Goal: Transaction & Acquisition: Subscribe to service/newsletter

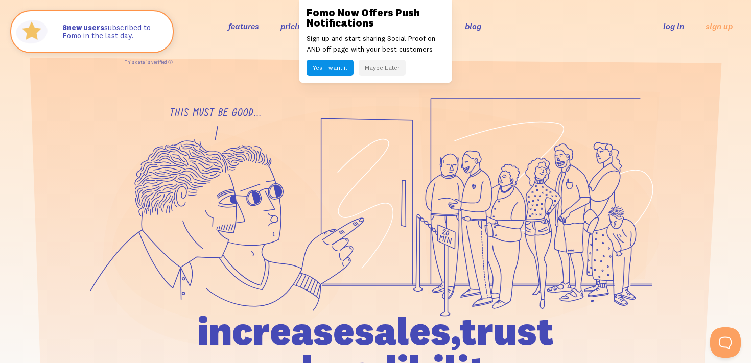
click at [337, 69] on button "Yes! I want it" at bounding box center [330, 68] width 47 height 16
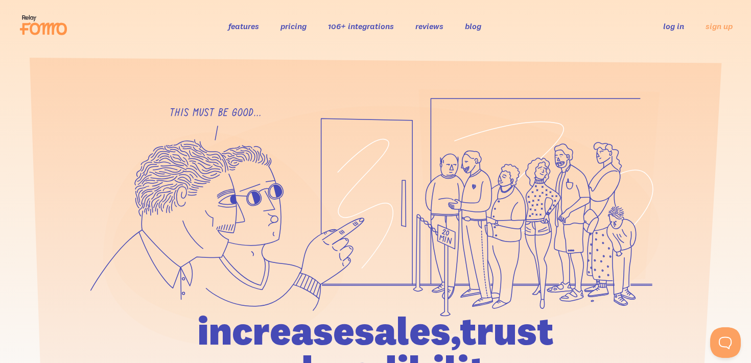
click at [242, 30] on link "features" at bounding box center [243, 26] width 31 height 10
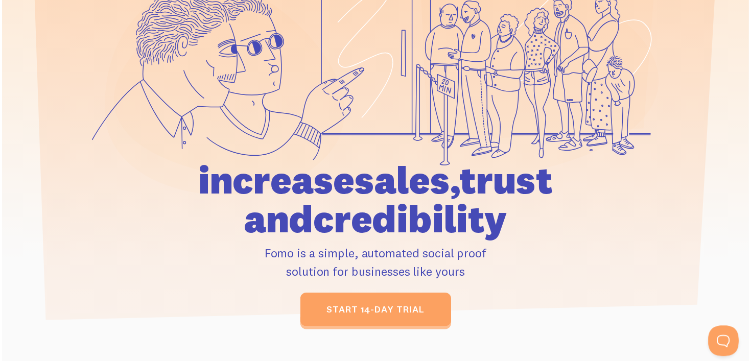
scroll to position [259, 0]
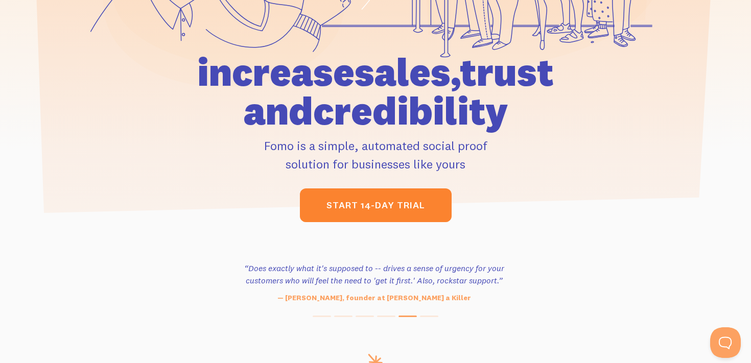
click at [383, 216] on link "start 14-day trial" at bounding box center [376, 206] width 152 height 34
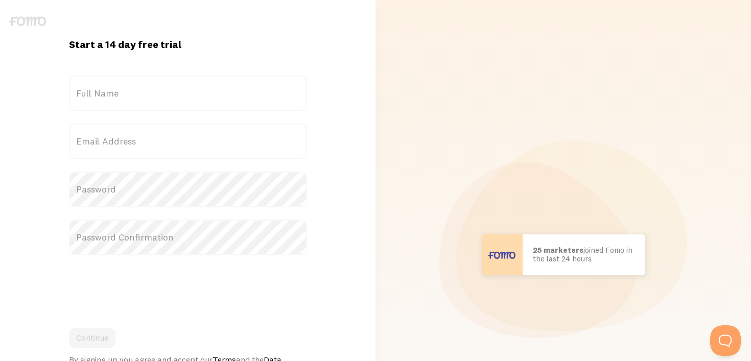
click at [203, 106] on label "Full Name" at bounding box center [188, 94] width 238 height 36
click at [203, 106] on input "Full Name" at bounding box center [188, 94] width 238 height 36
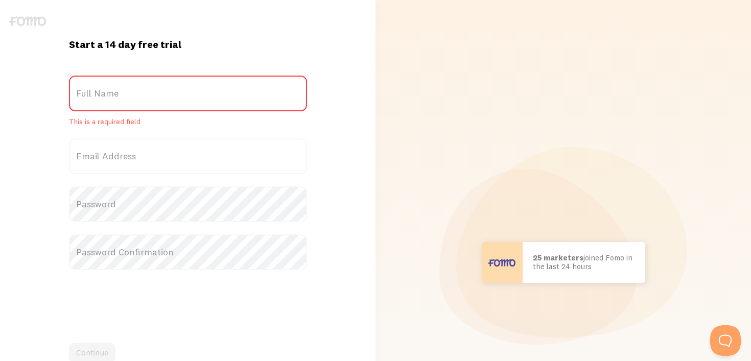
click at [198, 90] on label "Full Name" at bounding box center [188, 94] width 238 height 36
click at [198, 90] on input "Full Name" at bounding box center [188, 94] width 238 height 36
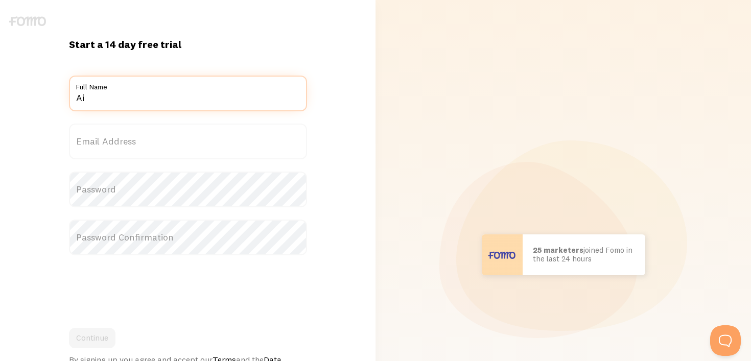
type input "Aileen Kasparian"
type input "aileenkasparian@gmail.com"
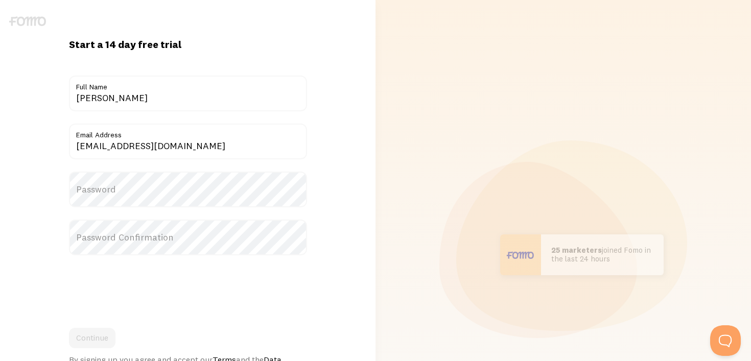
click at [164, 201] on label "Password" at bounding box center [188, 190] width 238 height 36
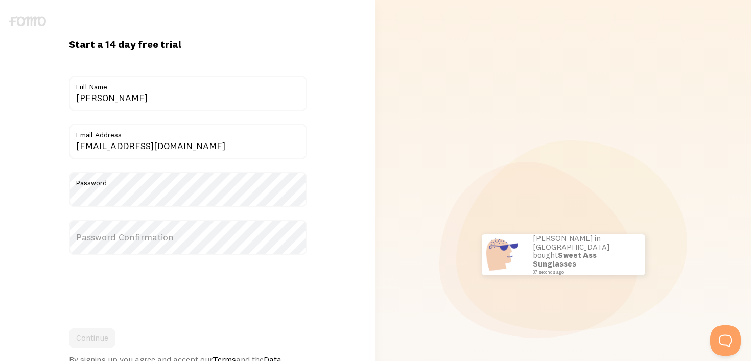
click at [146, 234] on label "Password Confirmation" at bounding box center [188, 238] width 238 height 36
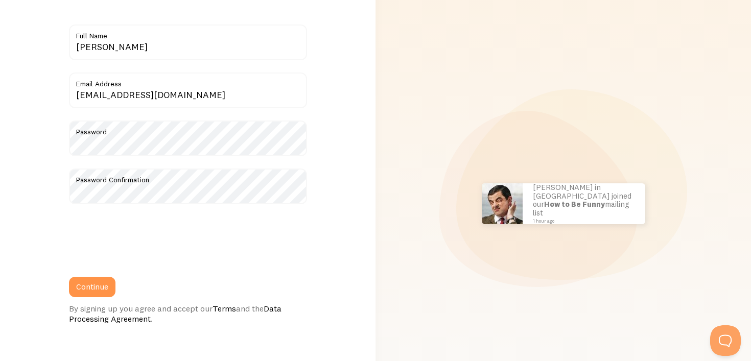
scroll to position [58, 0]
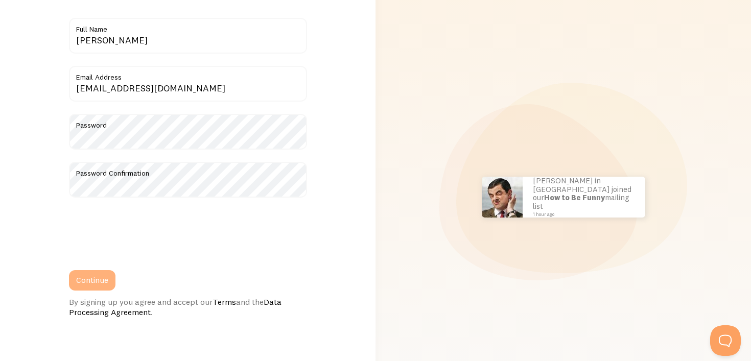
click at [106, 280] on button "Continue" at bounding box center [92, 280] width 46 height 20
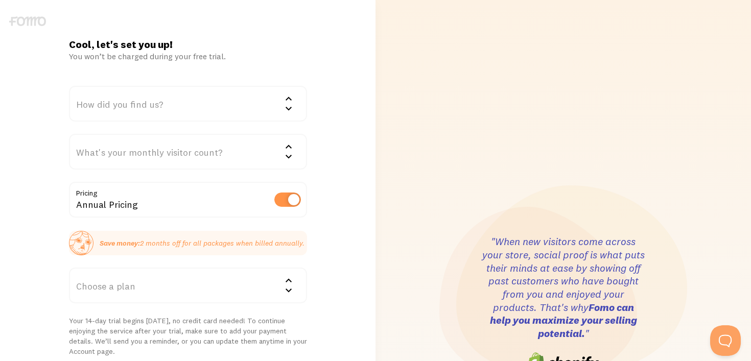
click at [198, 98] on div "How did you find us?" at bounding box center [188, 104] width 238 height 36
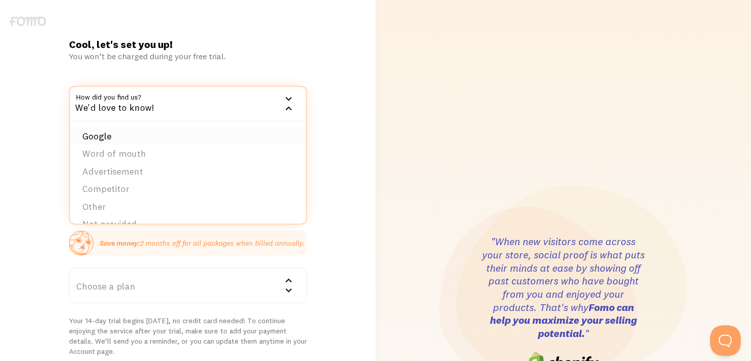
click at [188, 141] on li "Google" at bounding box center [188, 137] width 236 height 18
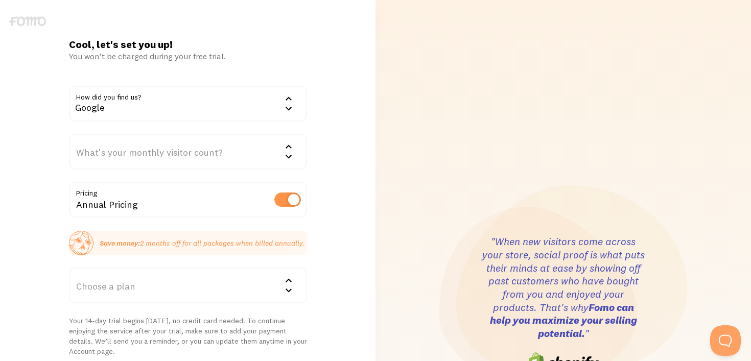
click at [169, 155] on div "What's your monthly visitor count?" at bounding box center [188, 152] width 238 height 36
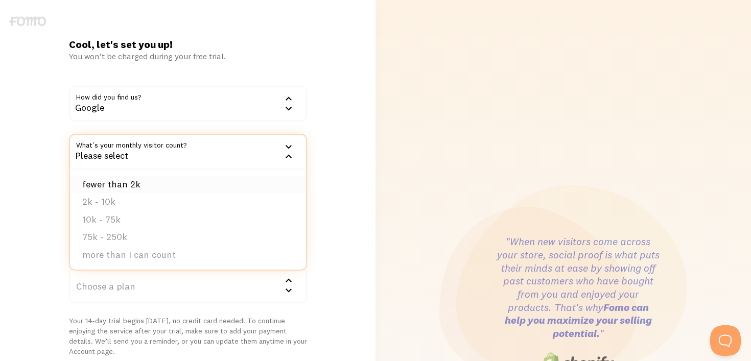
click at [158, 192] on li "fewer than 2k" at bounding box center [188, 185] width 236 height 18
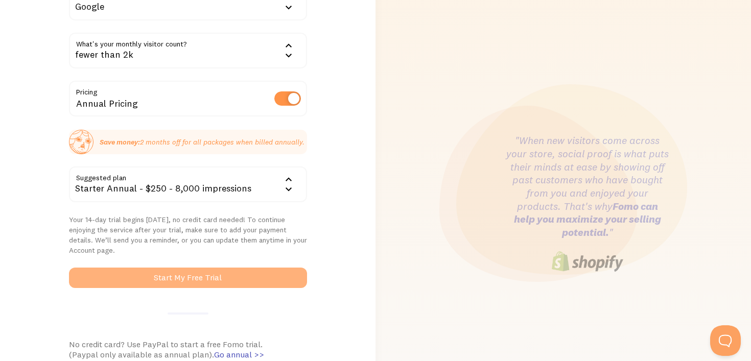
scroll to position [102, 0]
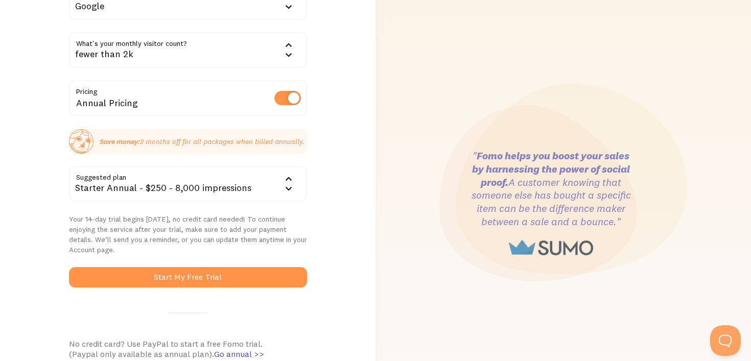
click at [208, 196] on div "Starter Annual - $250 - 8,000 impressions" at bounding box center [188, 184] width 238 height 36
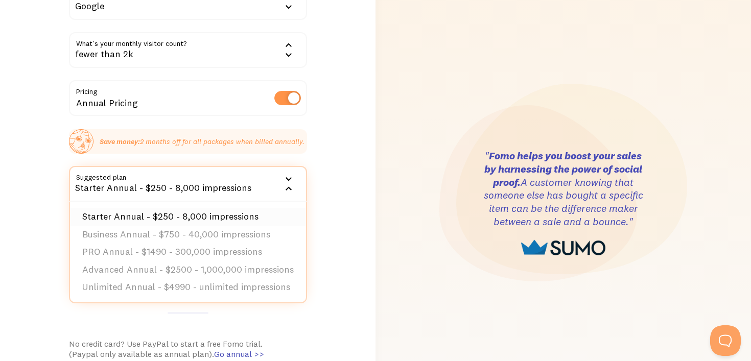
click at [228, 216] on li "Starter Annual - $250 - 8,000 impressions" at bounding box center [188, 217] width 236 height 18
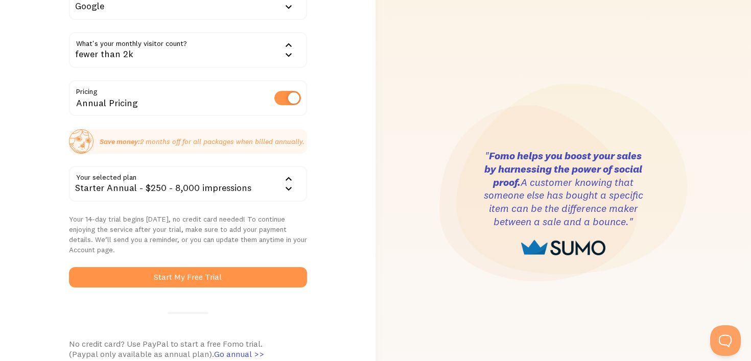
scroll to position [139, 0]
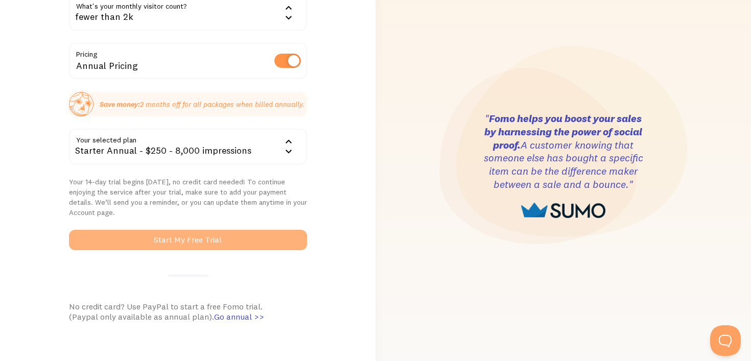
click at [242, 240] on button "Start My Free Trial" at bounding box center [188, 240] width 238 height 20
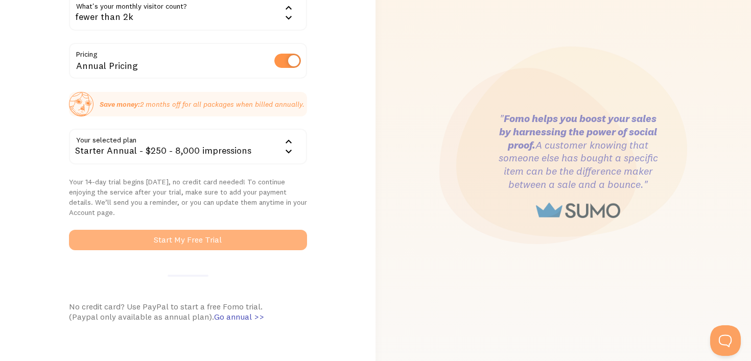
click at [246, 241] on button "Start My Free Trial" at bounding box center [188, 240] width 238 height 20
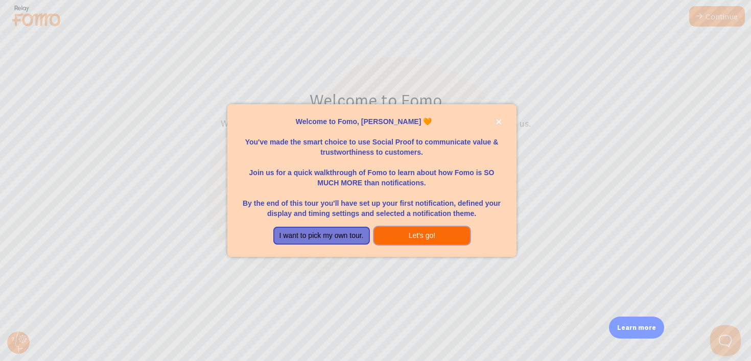
click at [403, 235] on button "Let's go!" at bounding box center [422, 236] width 97 height 18
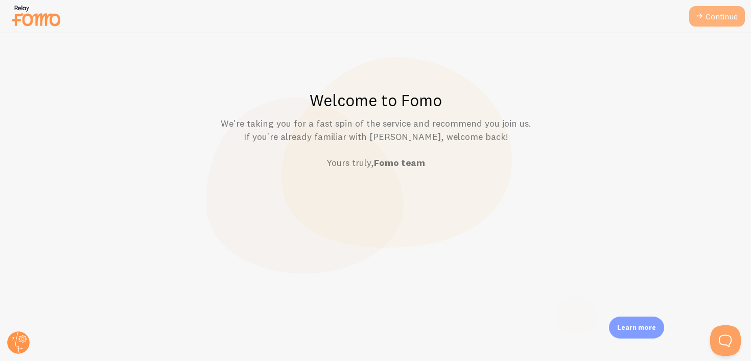
click at [698, 17] on icon at bounding box center [699, 16] width 12 height 12
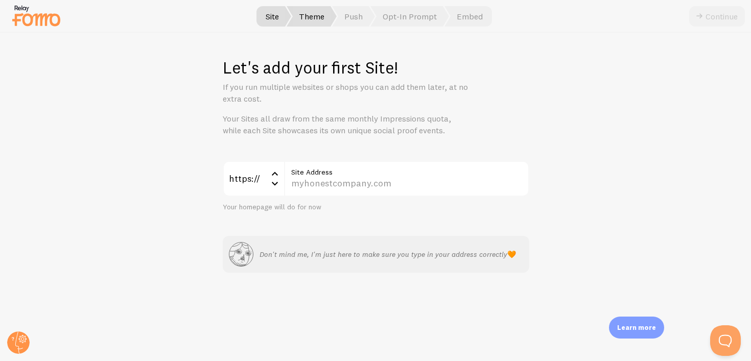
click at [318, 9] on span "Theme" at bounding box center [312, 16] width 50 height 20
click at [331, 24] on span "Theme" at bounding box center [312, 16] width 50 height 20
click at [332, 177] on label "Site Address" at bounding box center [406, 169] width 245 height 17
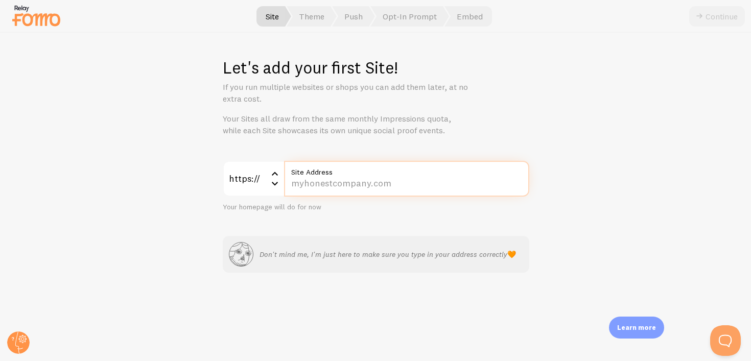
click at [332, 177] on input "Site Address" at bounding box center [406, 179] width 245 height 36
click at [648, 326] on p "Learn more" at bounding box center [636, 328] width 39 height 10
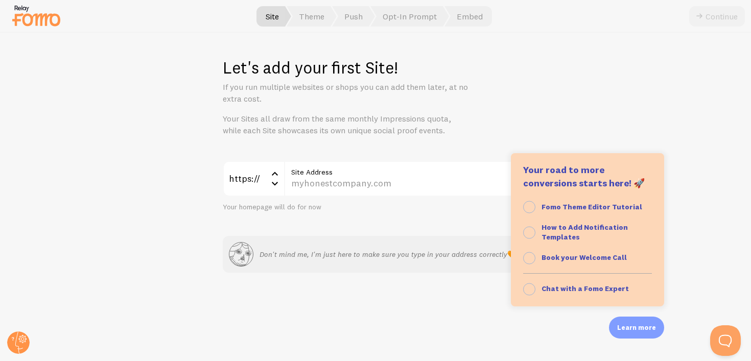
scroll to position [105, 0]
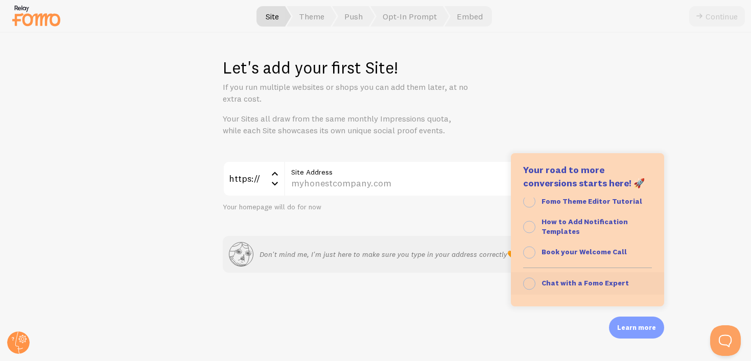
click at [599, 281] on strong "Chat with a Fomo Expert" at bounding box center [585, 282] width 87 height 9
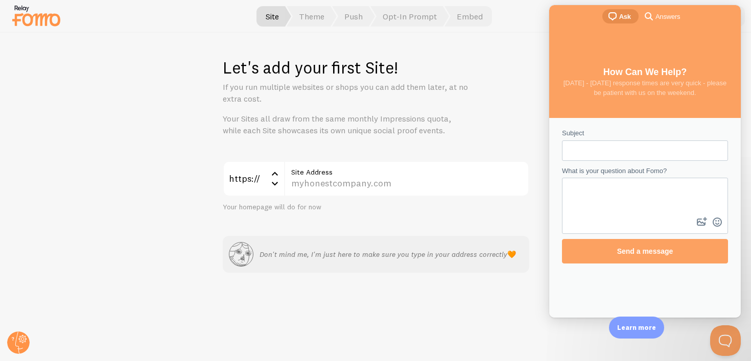
scroll to position [0, 0]
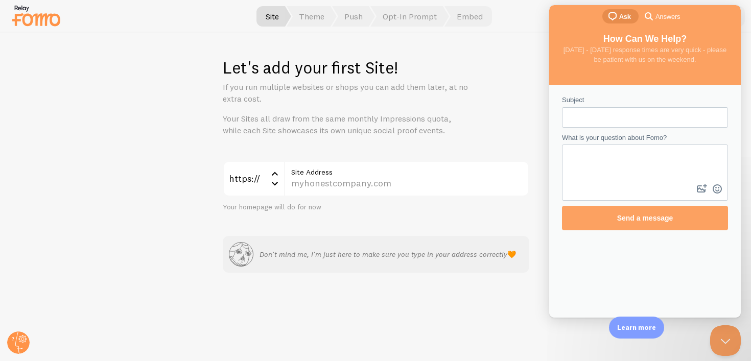
click at [583, 120] on input "Subject" at bounding box center [645, 117] width 150 height 18
type input "reservations"
click at [584, 159] on textarea "What is your question about Fomo?" at bounding box center [645, 164] width 164 height 36
type textarea "hello how do i create restaurnt reservation alerts so i get notified if somethi…"
click at [587, 236] on div "Subject reservations What is your question about Fomo? hello how do i create re…" at bounding box center [645, 201] width 192 height 233
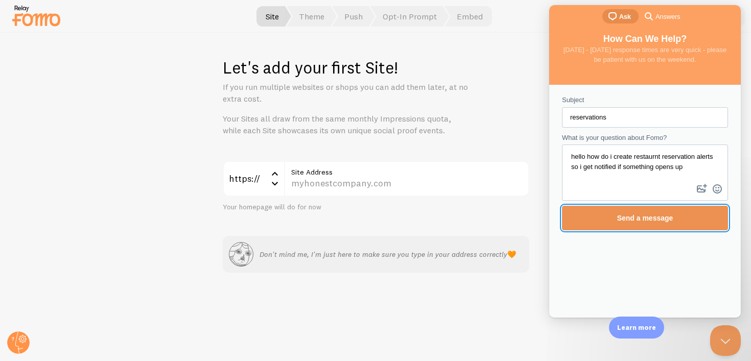
click at [588, 215] on span "Send a message" at bounding box center [645, 218] width 144 height 24
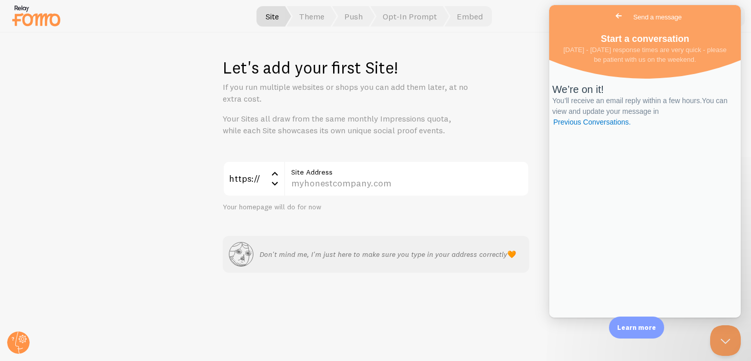
click at [477, 103] on div "Let's add your first Site! If you run multiple websites or shops you can add th…" at bounding box center [376, 96] width 307 height 79
click at [613, 13] on span "Go back" at bounding box center [619, 16] width 12 height 12
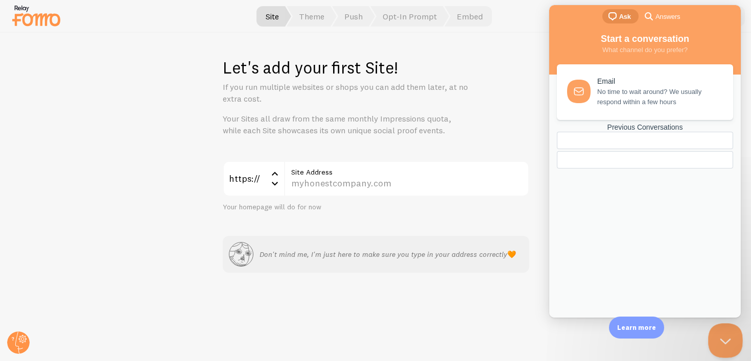
click at [724, 339] on button "Close Beacon popover" at bounding box center [723, 338] width 31 height 31
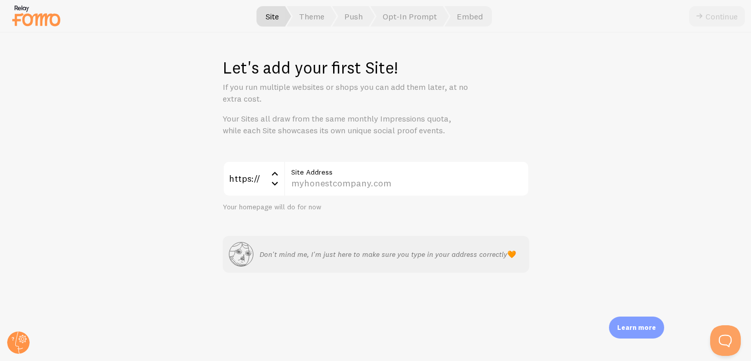
click at [8, 18] on div at bounding box center [375, 16] width 751 height 33
click at [20, 14] on img at bounding box center [36, 16] width 51 height 26
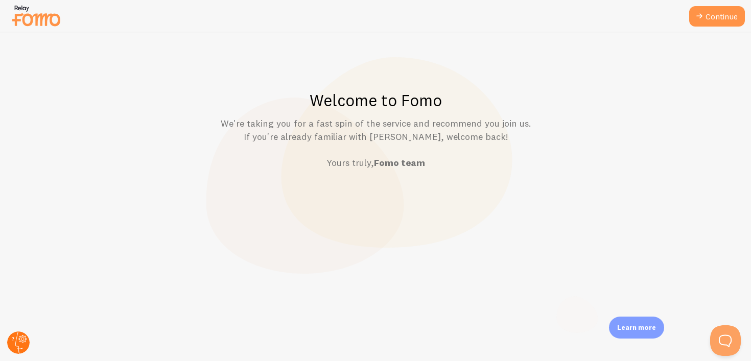
click at [14, 354] on icon at bounding box center [18, 343] width 25 height 25
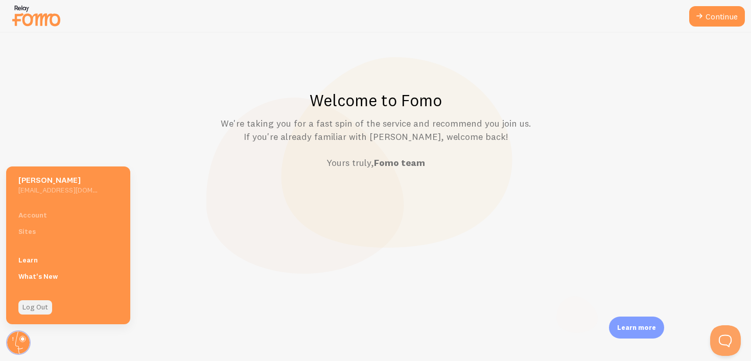
click at [29, 313] on link "Log Out" at bounding box center [35, 307] width 34 height 14
